Goal: Transaction & Acquisition: Purchase product/service

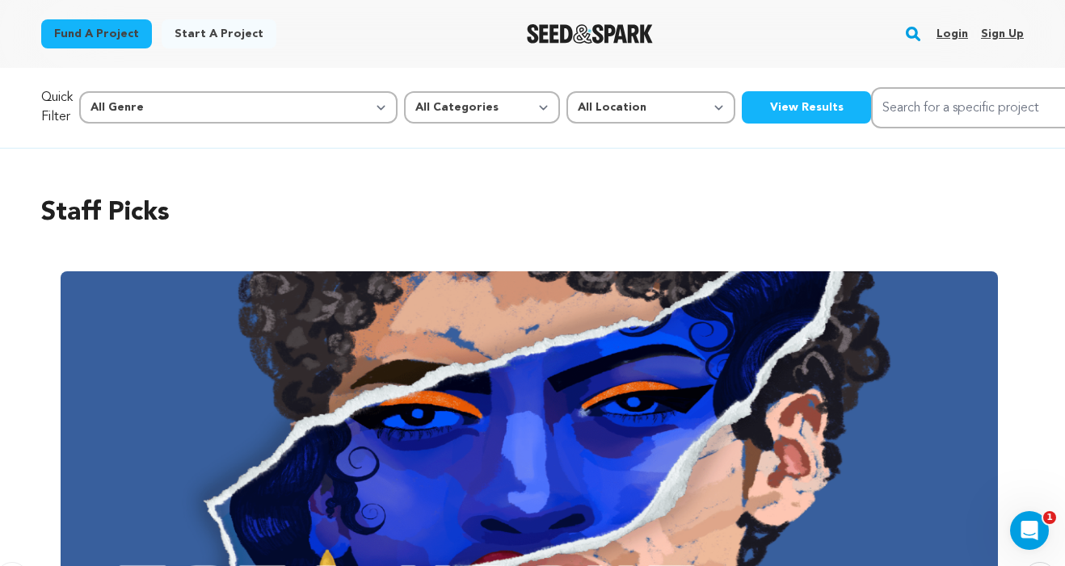
click at [953, 35] on link "Login" at bounding box center [953, 34] width 32 height 26
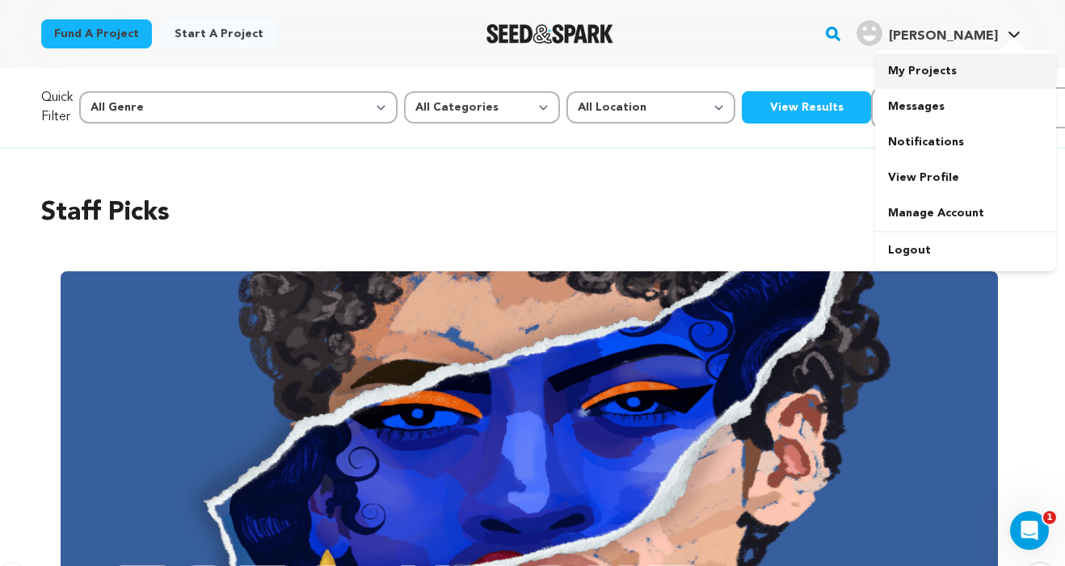
click at [937, 65] on link "My Projects" at bounding box center [965, 71] width 181 height 36
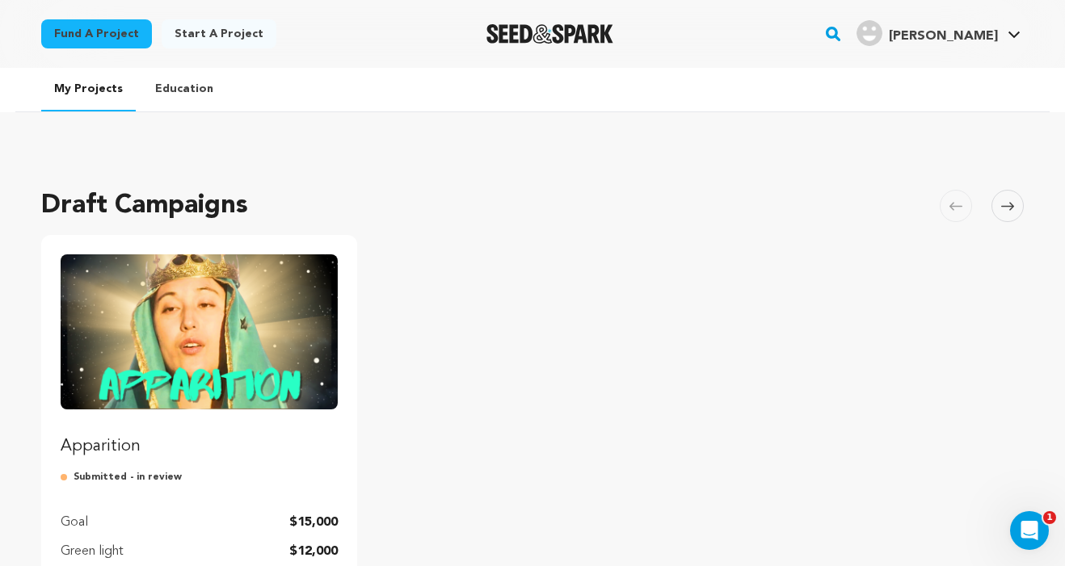
click at [206, 340] on img "Fund Apparition" at bounding box center [199, 332] width 277 height 155
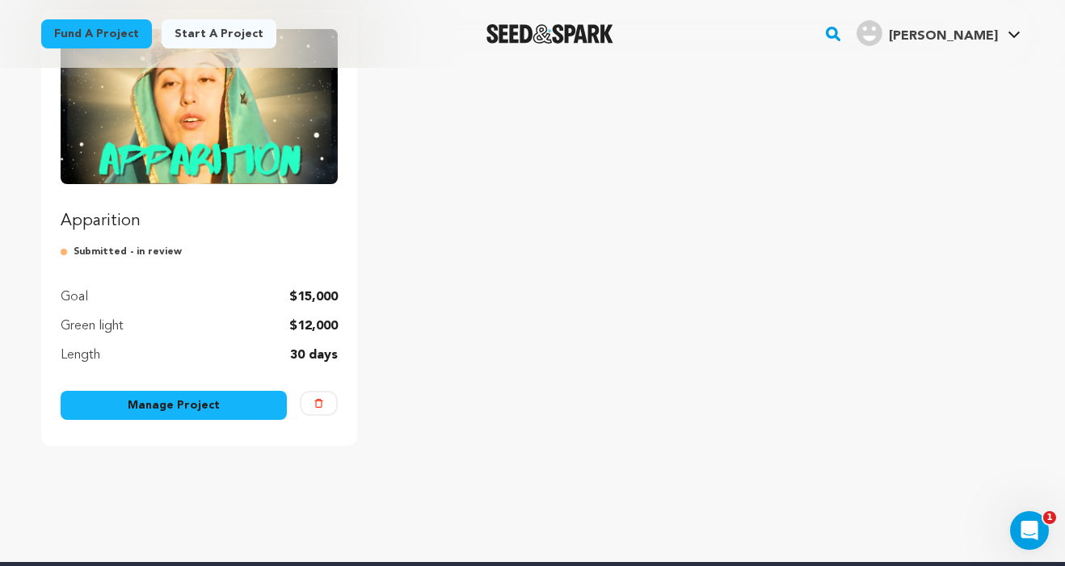
scroll to position [271, 0]
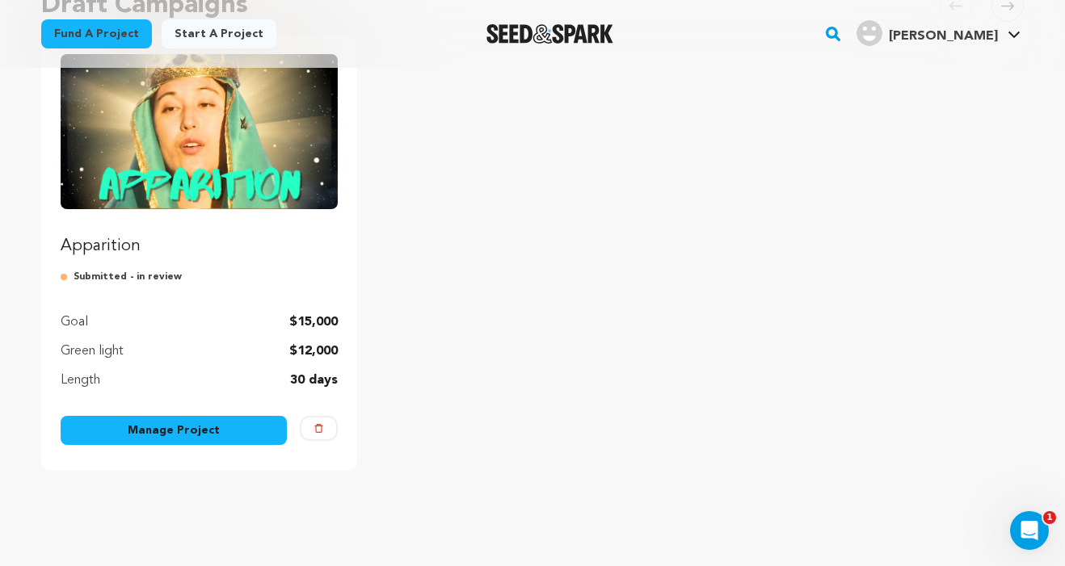
click at [129, 183] on img "Fund Apparition" at bounding box center [199, 131] width 277 height 155
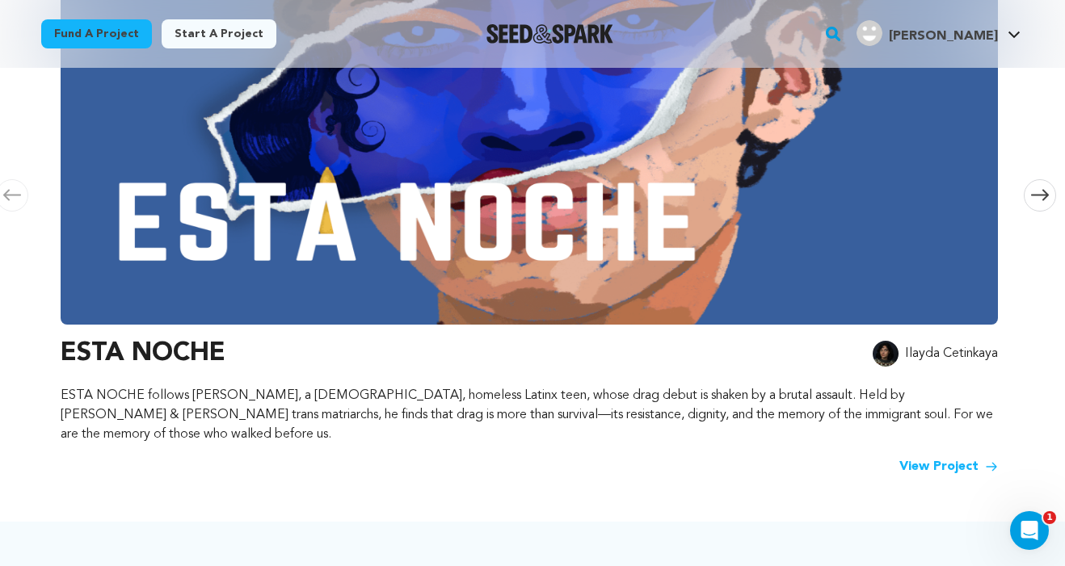
scroll to position [390, 0]
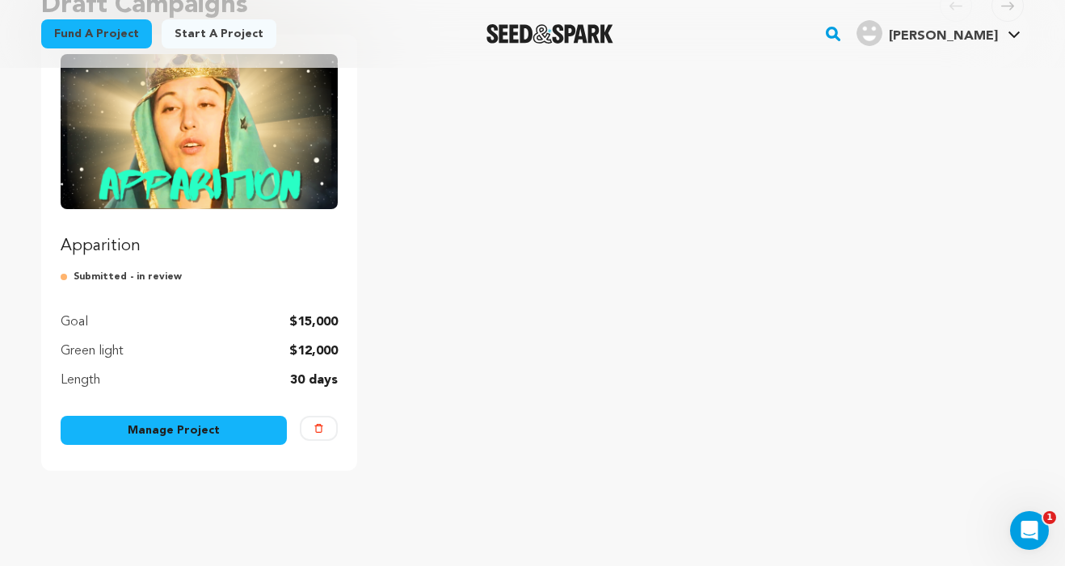
click at [196, 184] on img "Fund Apparition" at bounding box center [199, 131] width 277 height 155
